Goal: Task Accomplishment & Management: Manage account settings

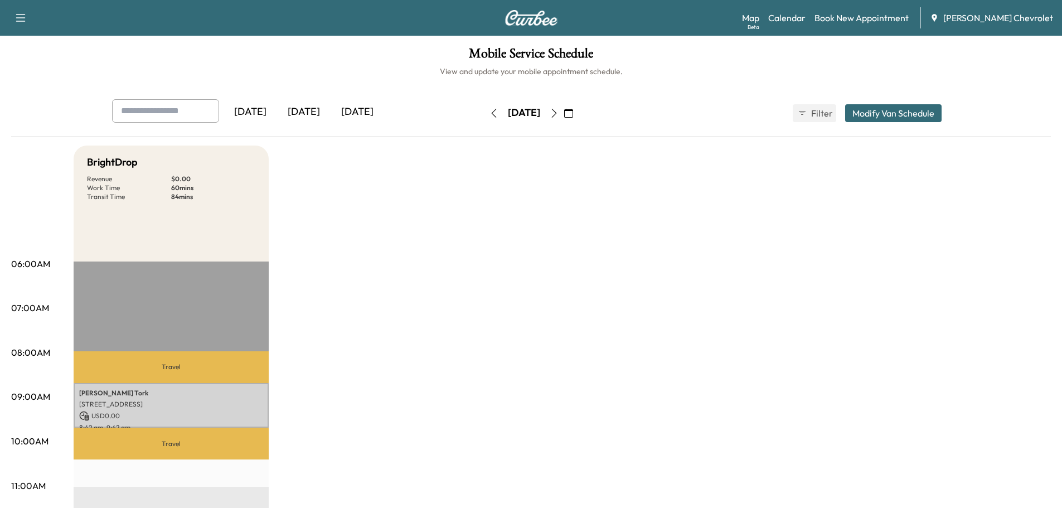
click at [319, 119] on div "[DATE]" at bounding box center [304, 112] width 54 height 26
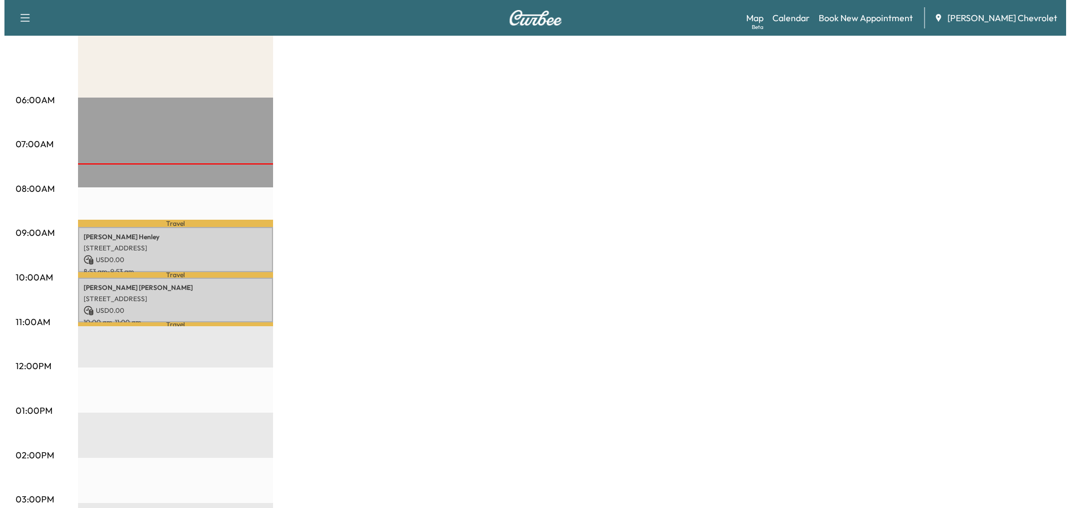
scroll to position [223, 0]
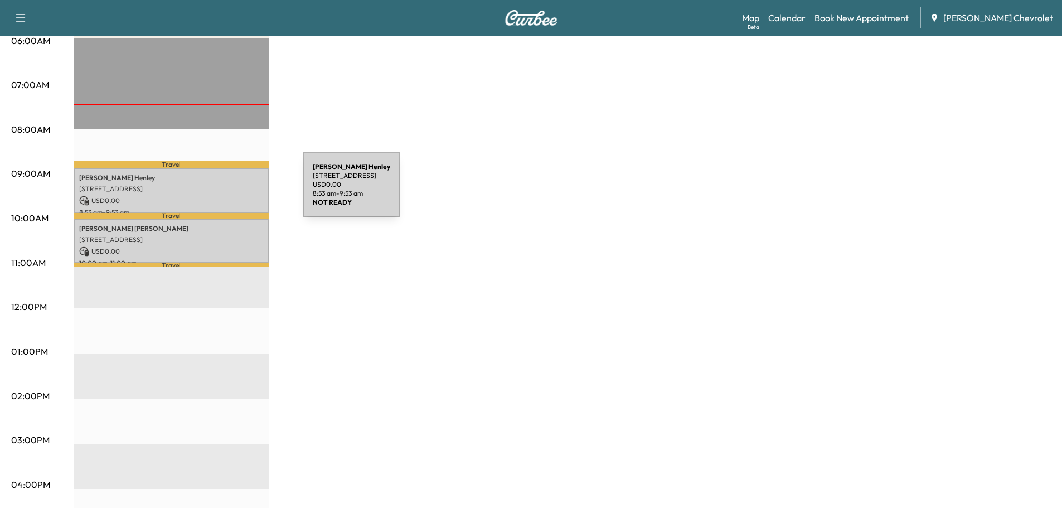
click at [219, 191] on p "[STREET_ADDRESS]" at bounding box center [171, 189] width 184 height 9
click at [220, 191] on p "[STREET_ADDRESS]" at bounding box center [171, 189] width 184 height 9
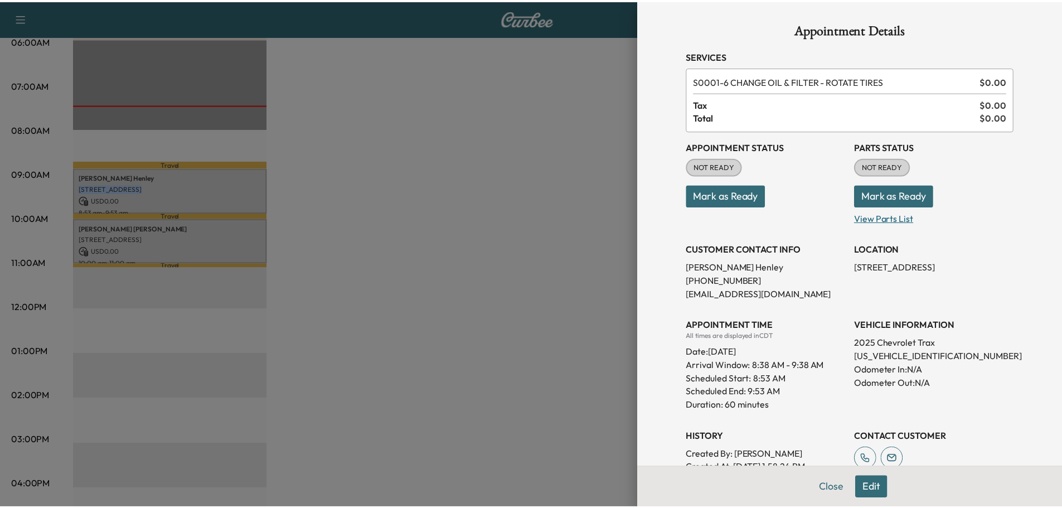
scroll to position [56, 0]
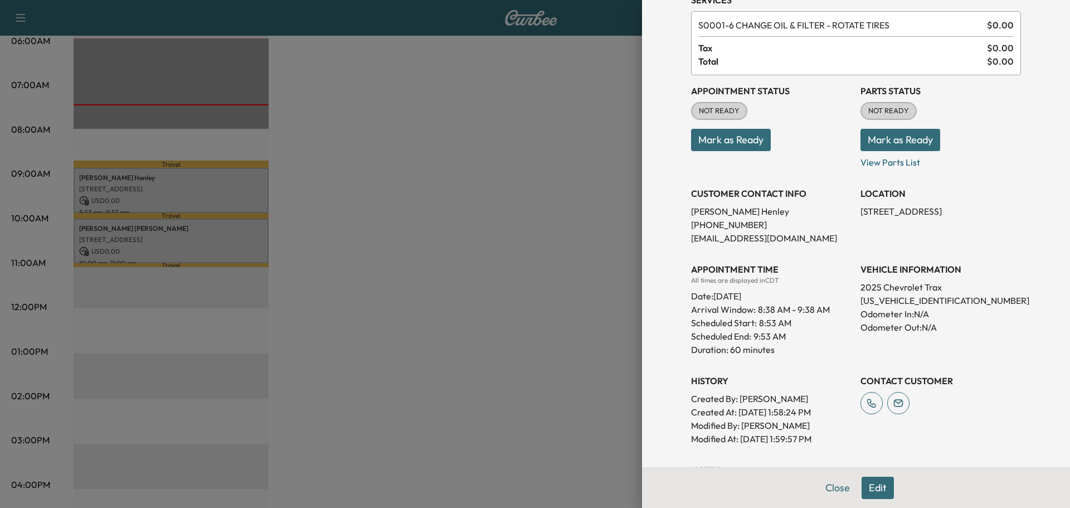
click at [911, 305] on p "[US_VEHICLE_IDENTIFICATION_NUMBER]" at bounding box center [941, 300] width 161 height 13
copy p "[US_VEHICLE_IDENTIFICATION_NUMBER]"
click at [895, 145] on button "Mark as Ready" at bounding box center [901, 140] width 80 height 22
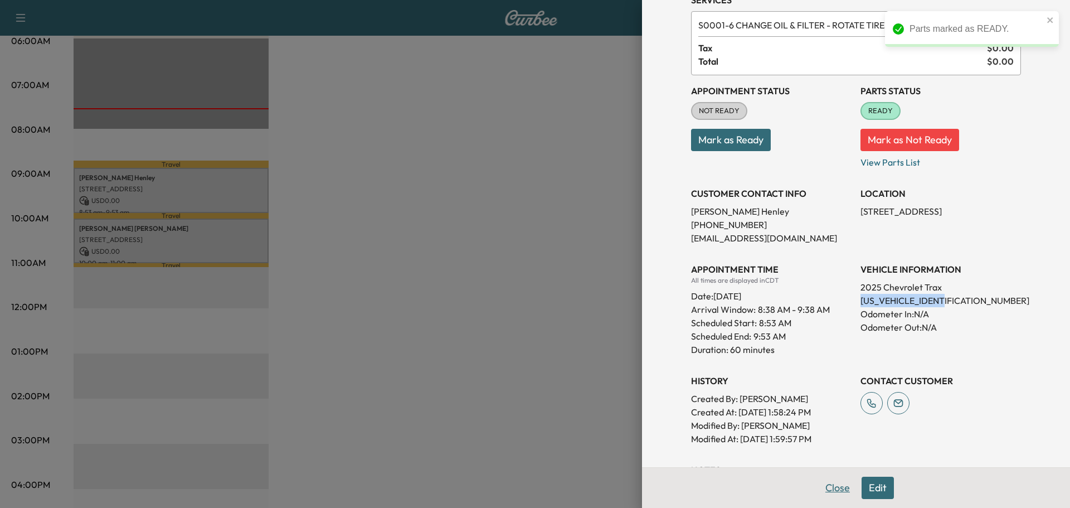
click at [830, 489] on button "Close" at bounding box center [837, 488] width 39 height 22
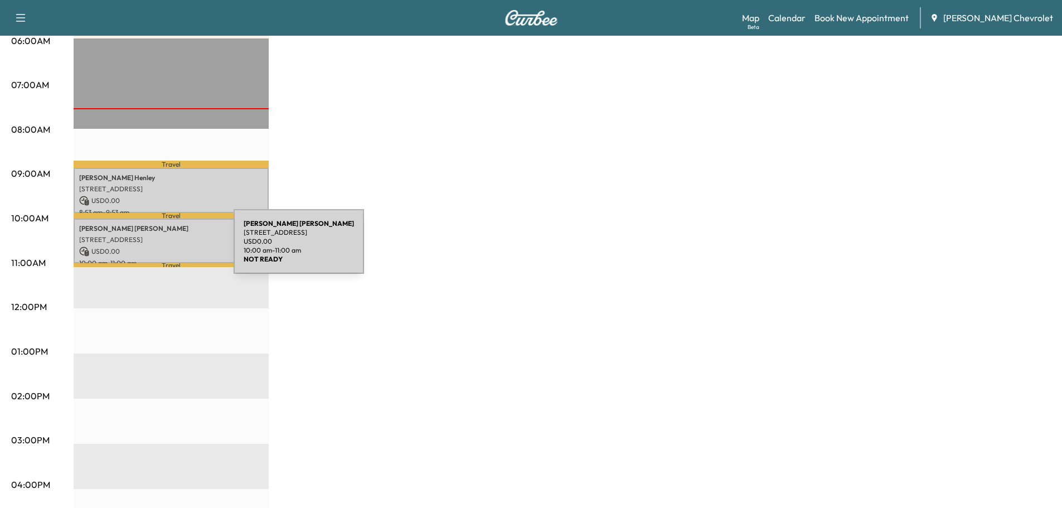
click at [150, 248] on p "USD 0.00" at bounding box center [171, 251] width 184 height 10
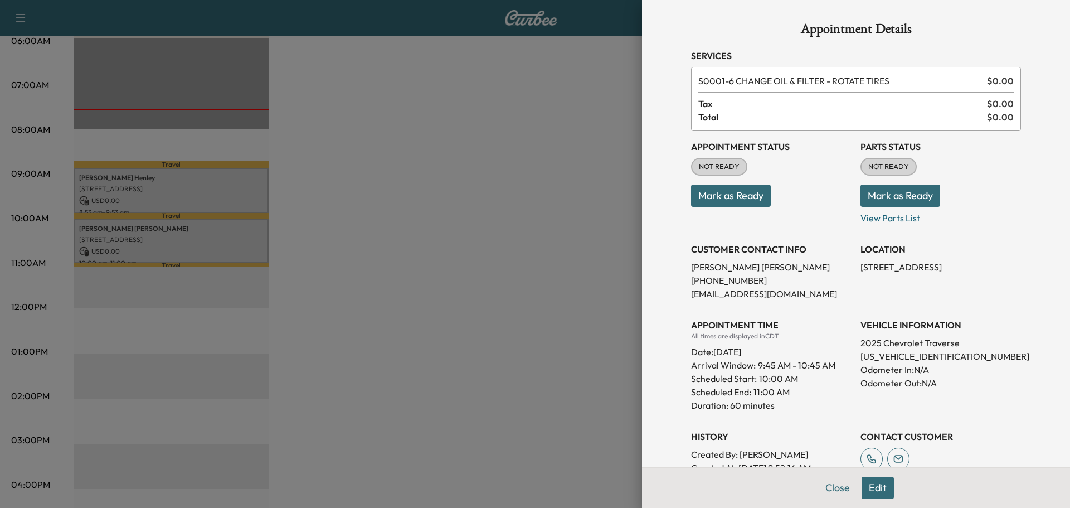
click at [517, 222] on div at bounding box center [535, 254] width 1070 height 508
